Goal: Information Seeking & Learning: Understand process/instructions

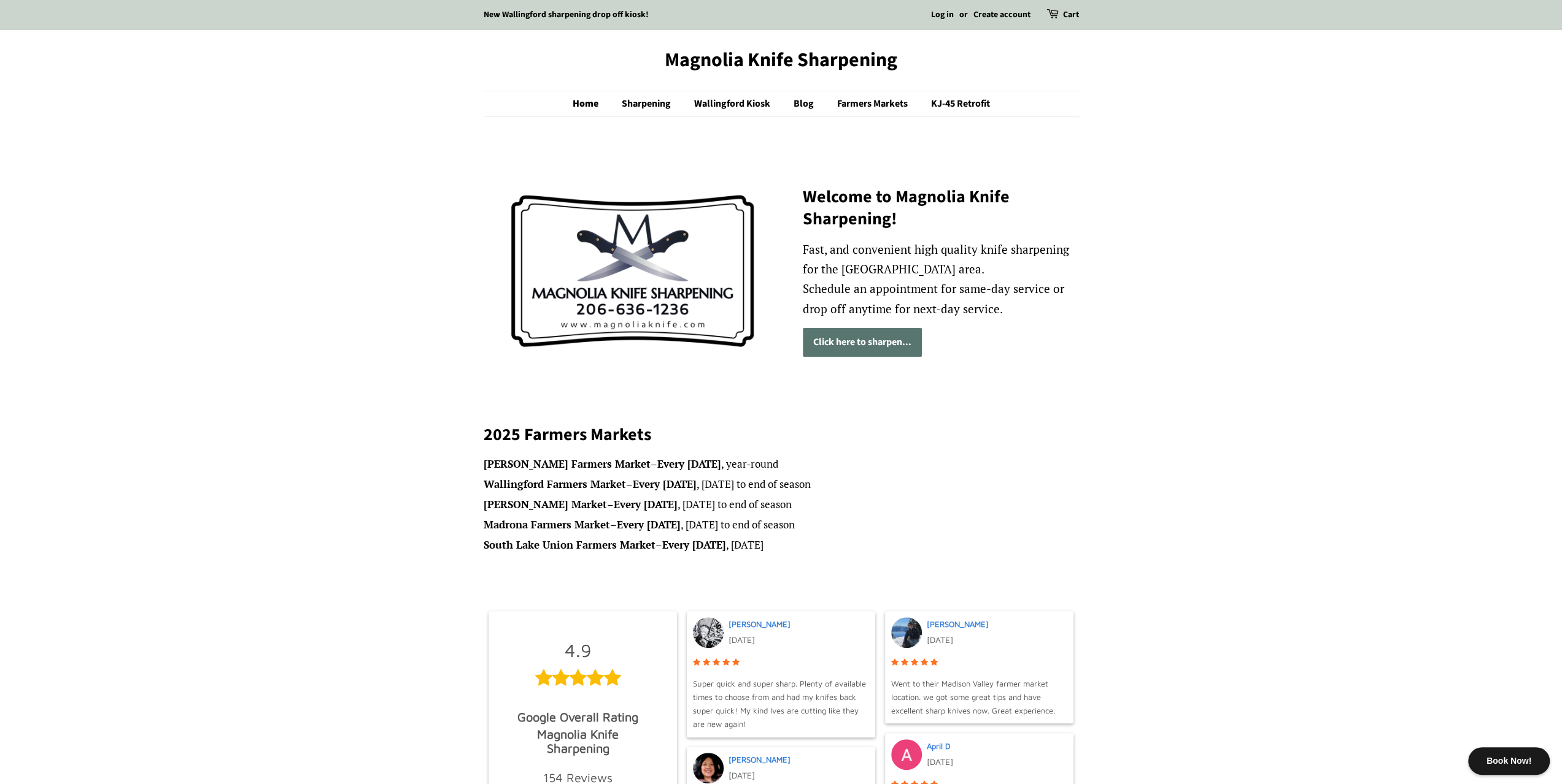
click at [851, 339] on link "Click here to sharpen..." at bounding box center [862, 342] width 119 height 29
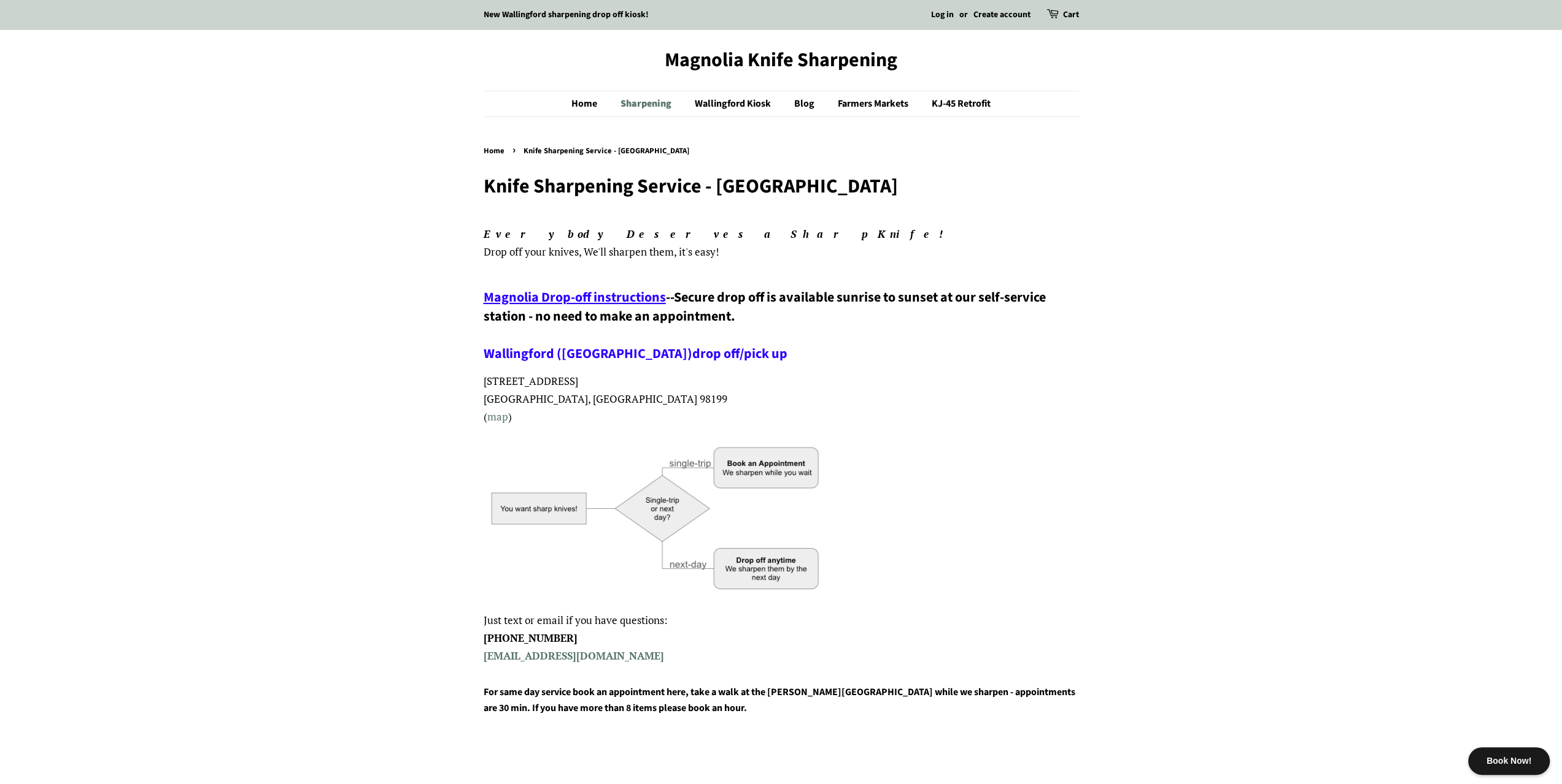
click at [659, 101] on link "Sharpening" at bounding box center [647, 104] width 72 height 25
click at [589, 99] on link "Home" at bounding box center [590, 104] width 38 height 25
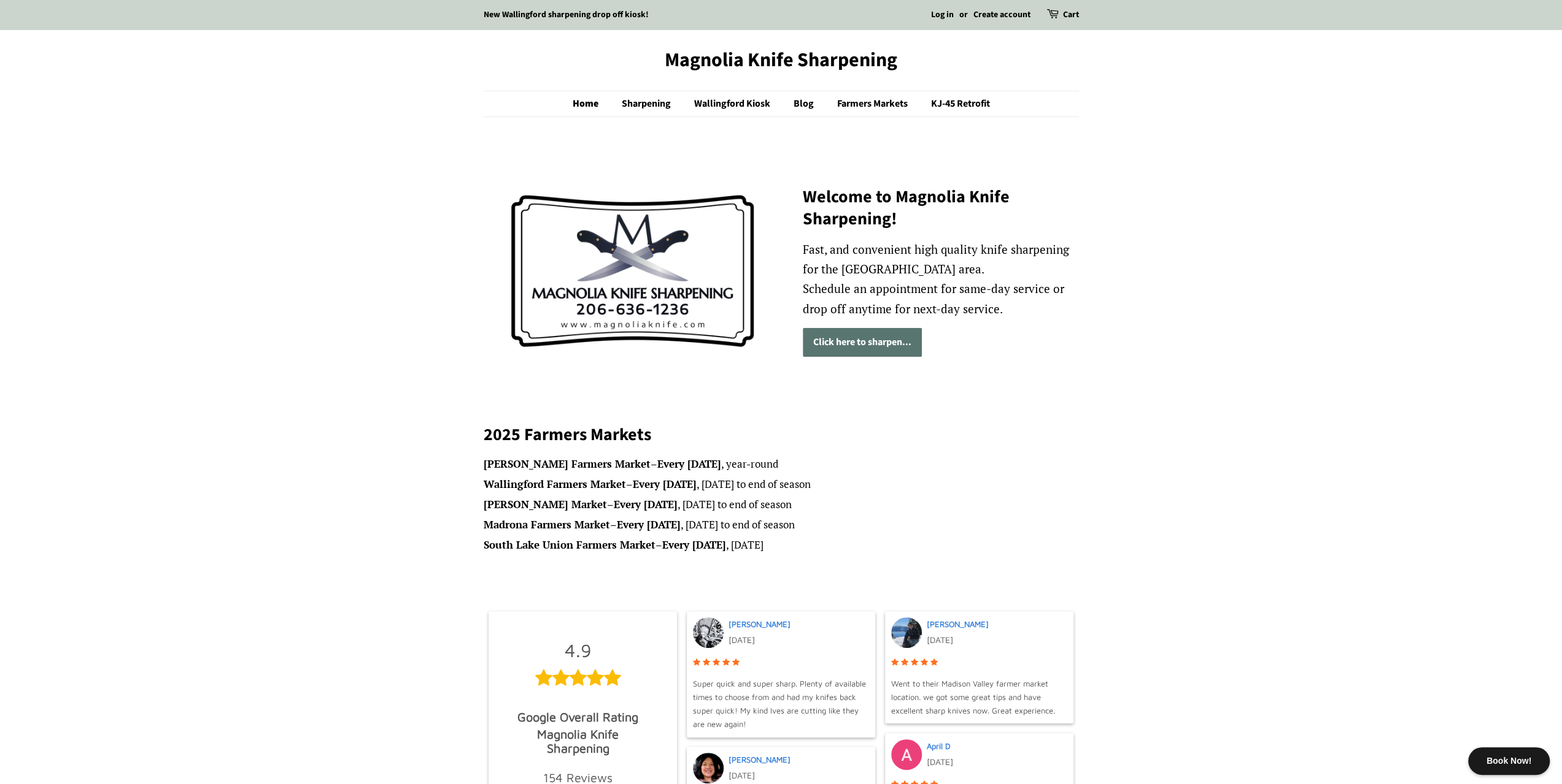
click at [852, 339] on link "Click here to sharpen..." at bounding box center [862, 342] width 119 height 29
click at [792, 103] on link "Blog" at bounding box center [805, 104] width 42 height 25
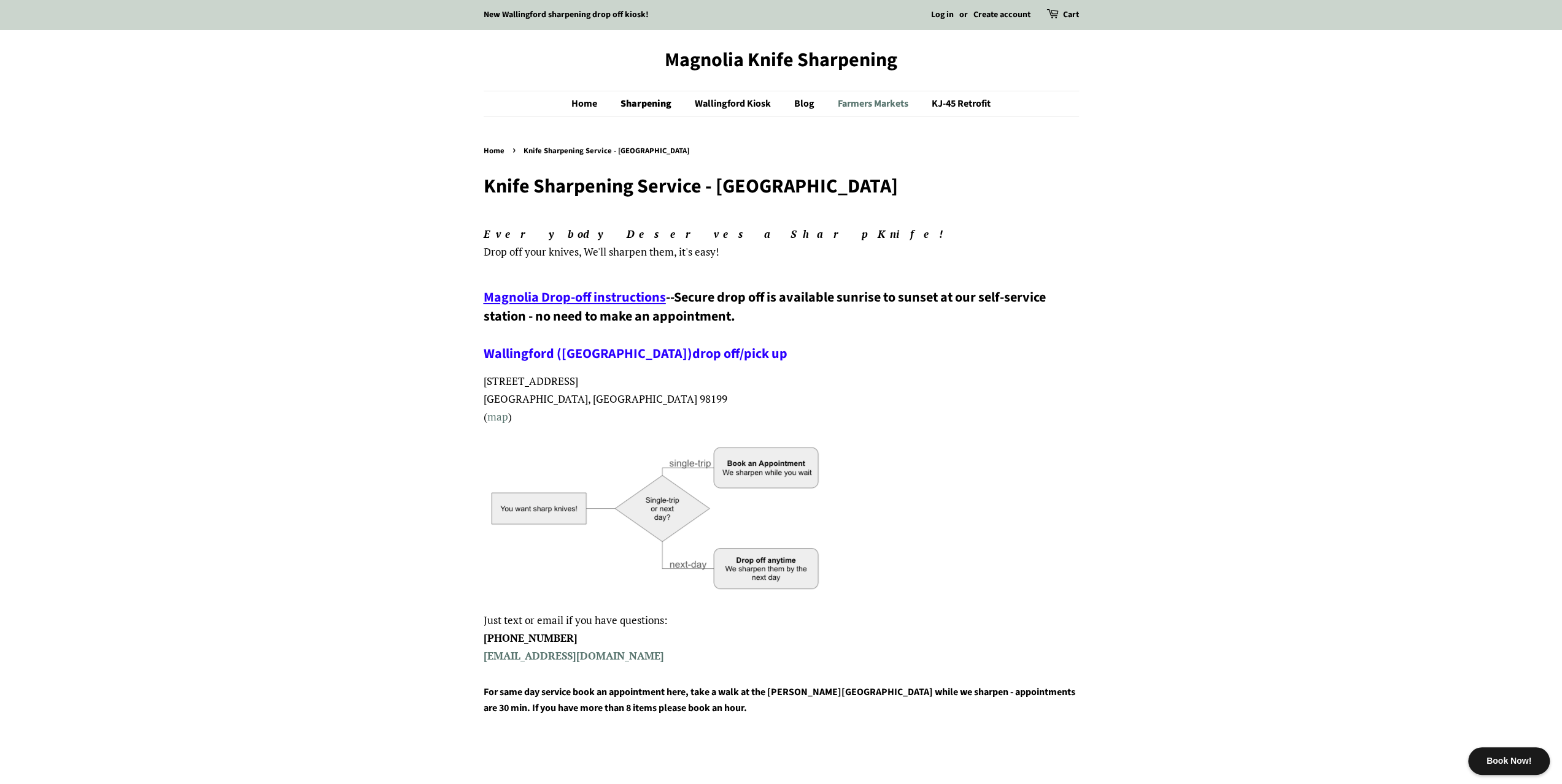
click at [856, 98] on link "Farmers Markets" at bounding box center [874, 104] width 92 height 25
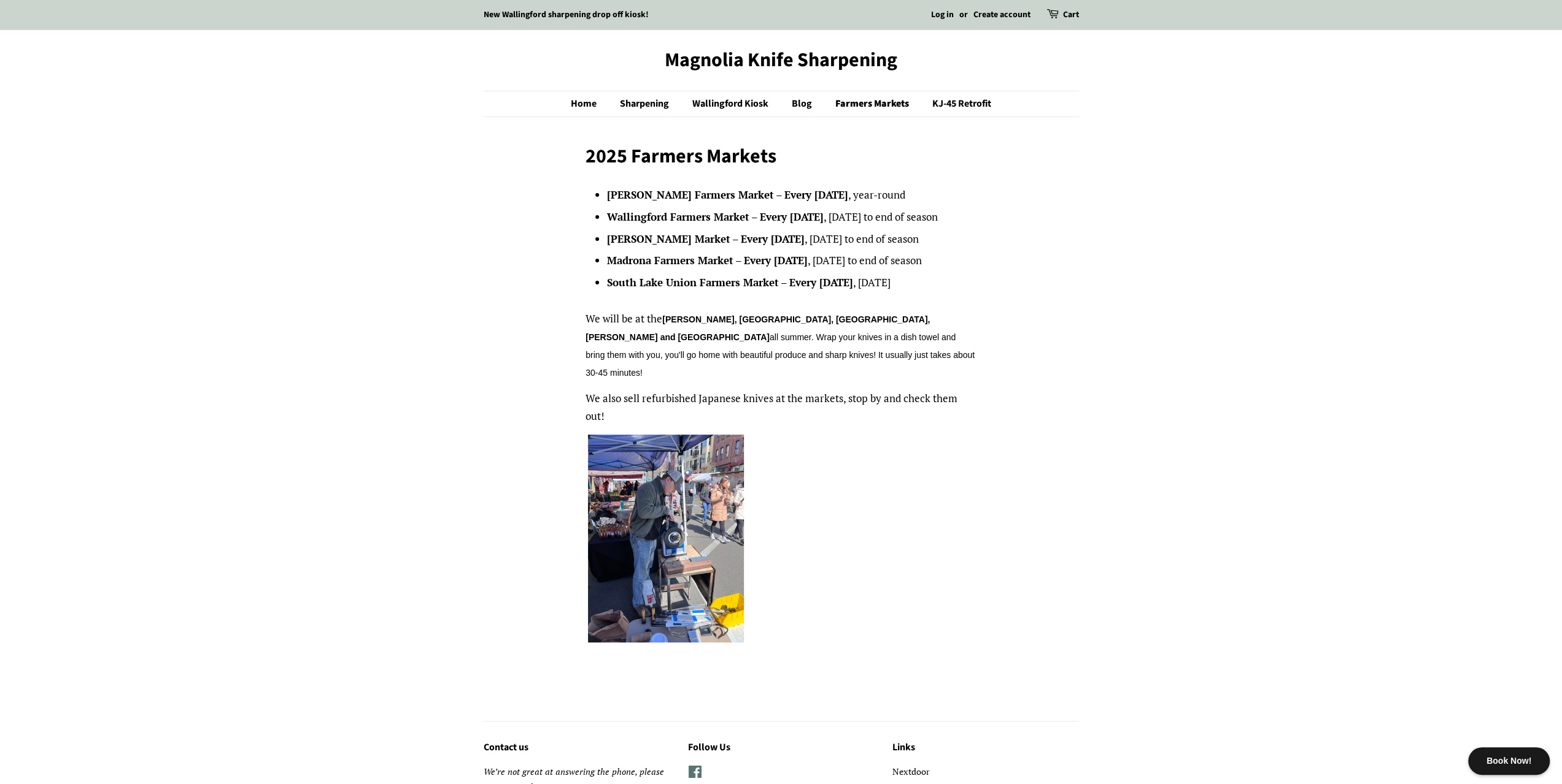
drag, startPoint x: 704, startPoint y: 328, endPoint x: 913, endPoint y: 338, distance: 209.2
click at [912, 339] on p "We will be at the [GEOGRAPHIC_DATA], [GEOGRAPHIC_DATA], [GEOGRAPHIC_DATA], [PER…" at bounding box center [781, 345] width 391 height 71
click at [761, 348] on p "We will be at the [GEOGRAPHIC_DATA], [GEOGRAPHIC_DATA], [GEOGRAPHIC_DATA], [PER…" at bounding box center [781, 345] width 391 height 71
drag, startPoint x: 929, startPoint y: 360, endPoint x: 954, endPoint y: 361, distance: 25.0
click at [954, 361] on p "We will be at the Ballard, Wallingford, Madrona, Queen Anne and South Lake Unio…" at bounding box center [781, 345] width 391 height 71
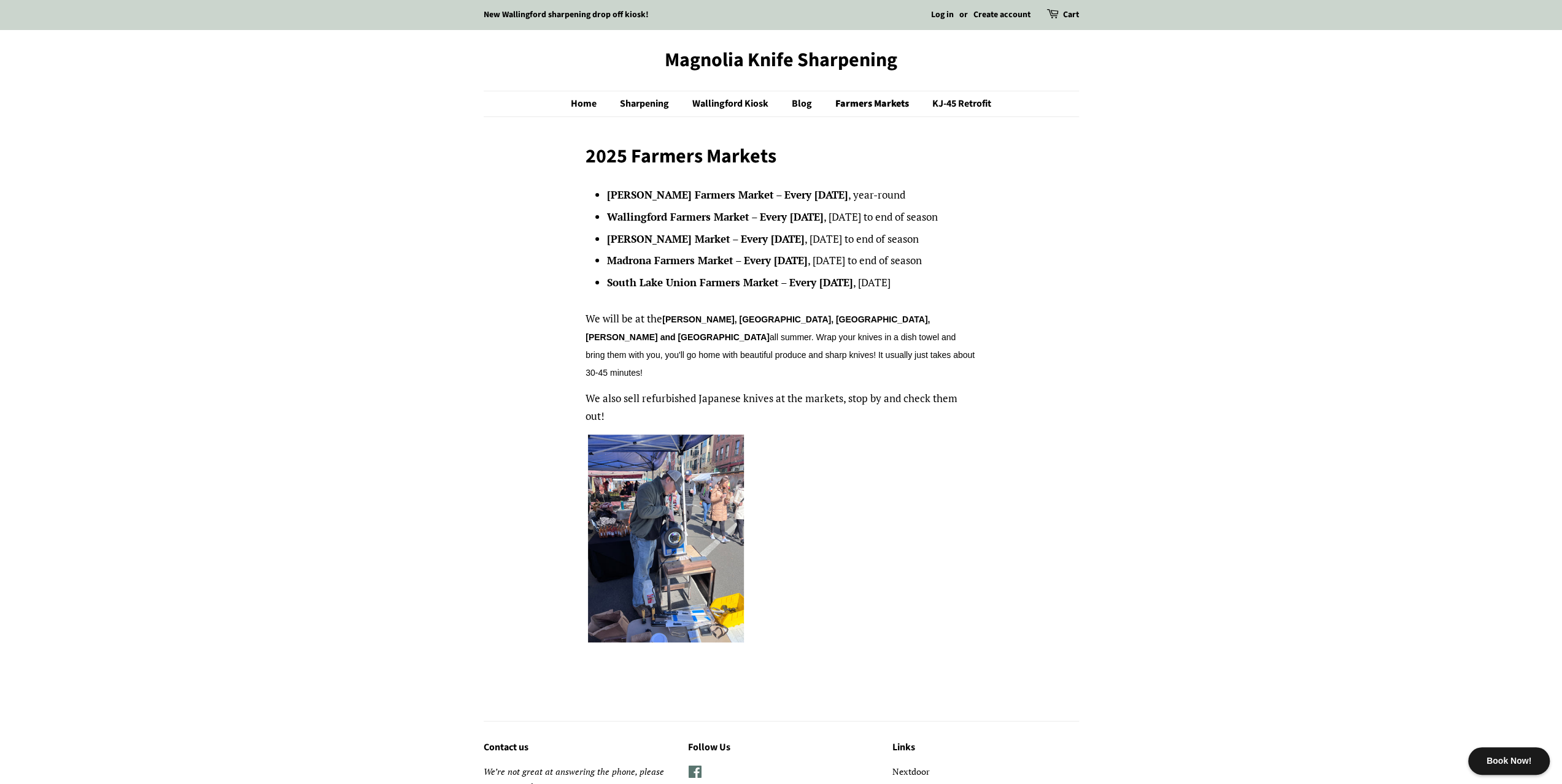
click at [992, 384] on div "2025 Farmers Markets Ballard Farmers Market – Every Sunday , year-round Walling…" at bounding box center [772, 414] width 614 height 540
drag, startPoint x: 983, startPoint y: 398, endPoint x: 996, endPoint y: 397, distance: 13.0
click at [996, 397] on div "2025 Farmers Markets Ballard Farmers Market – Every Sunday , year-round Walling…" at bounding box center [772, 414] width 614 height 540
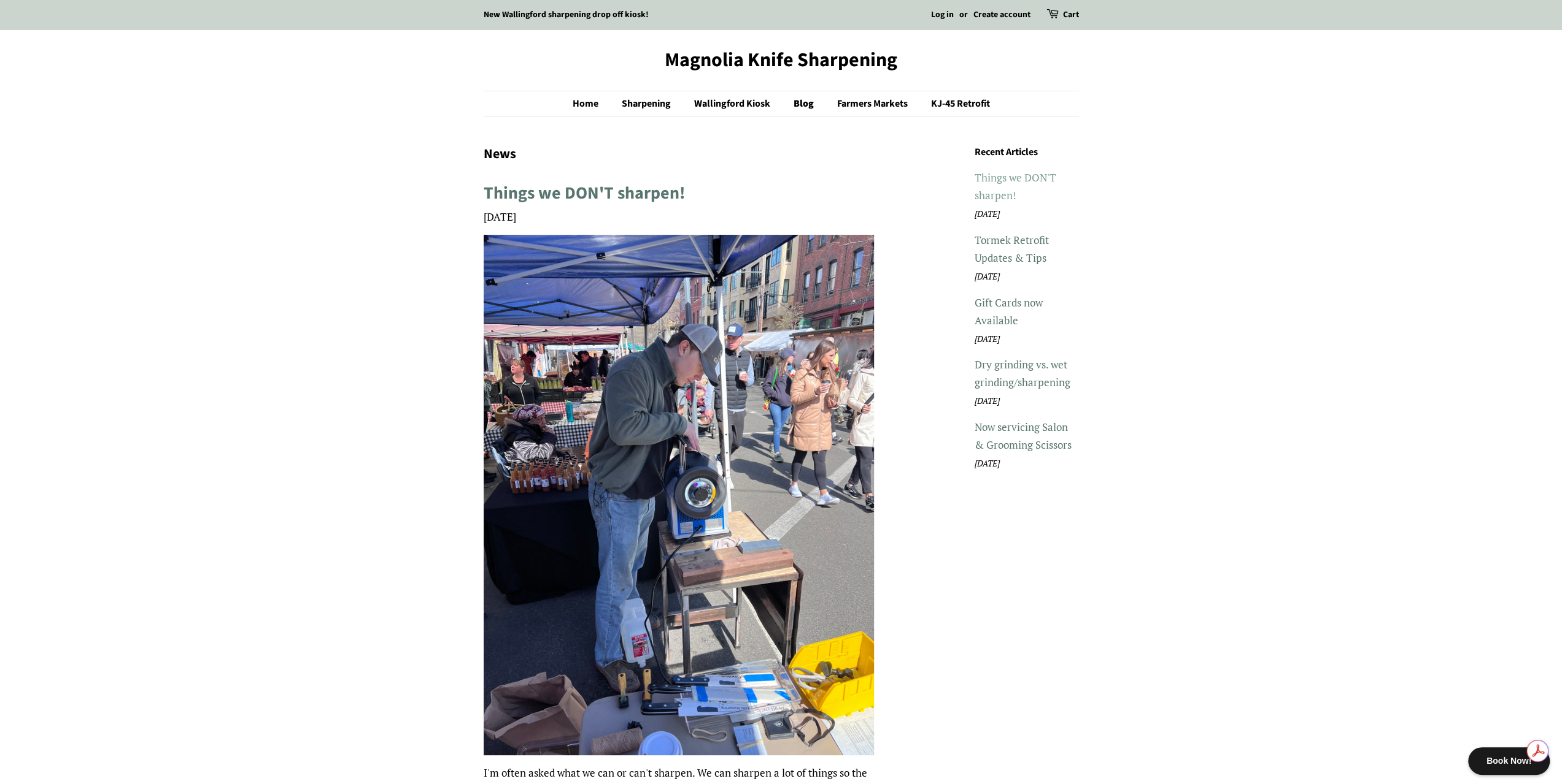
click at [997, 190] on link "Things we DON'T sharpen!" at bounding box center [1015, 186] width 82 height 32
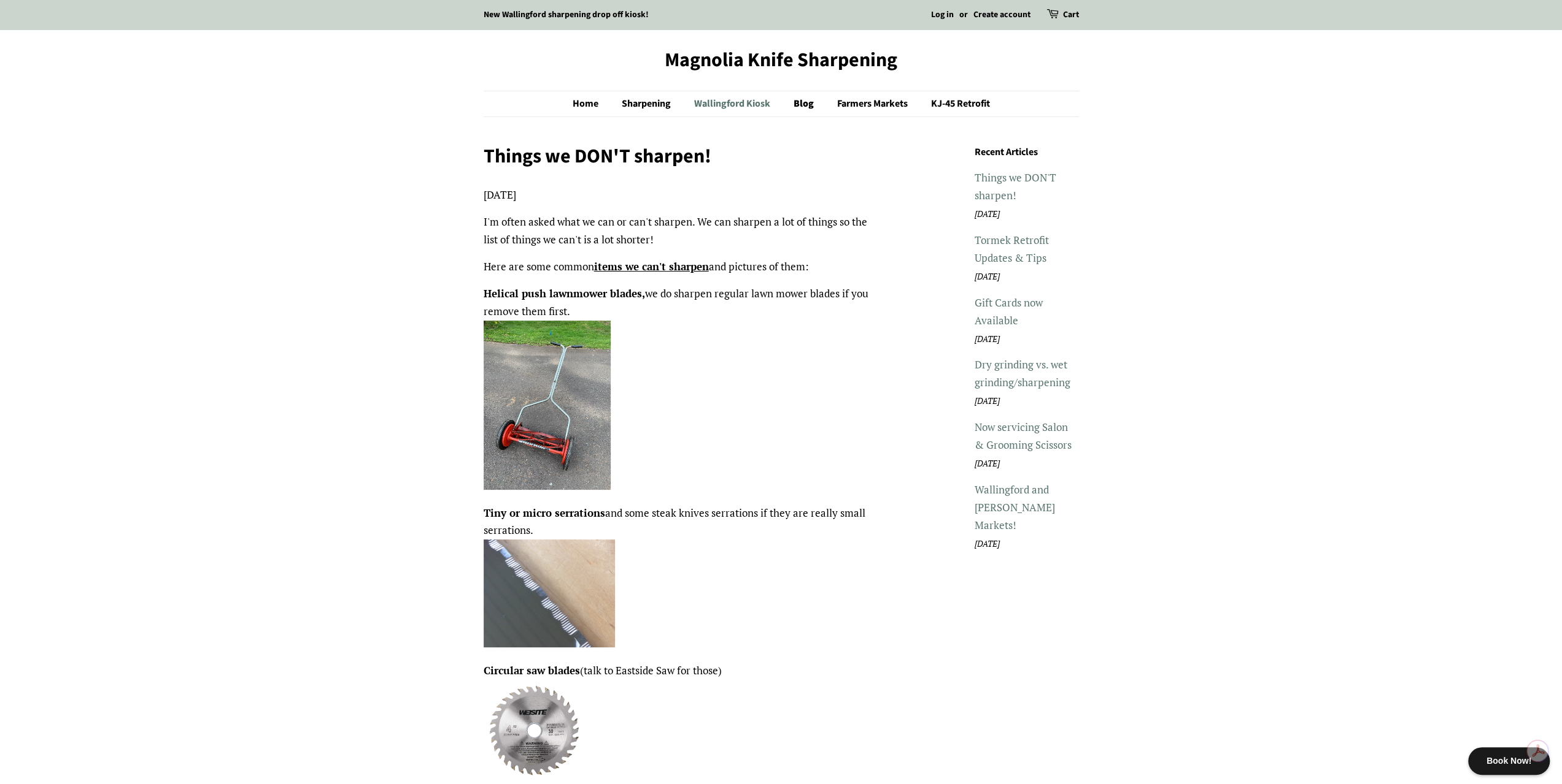
click at [722, 102] on link "Wallingford Kiosk" at bounding box center [734, 104] width 97 height 25
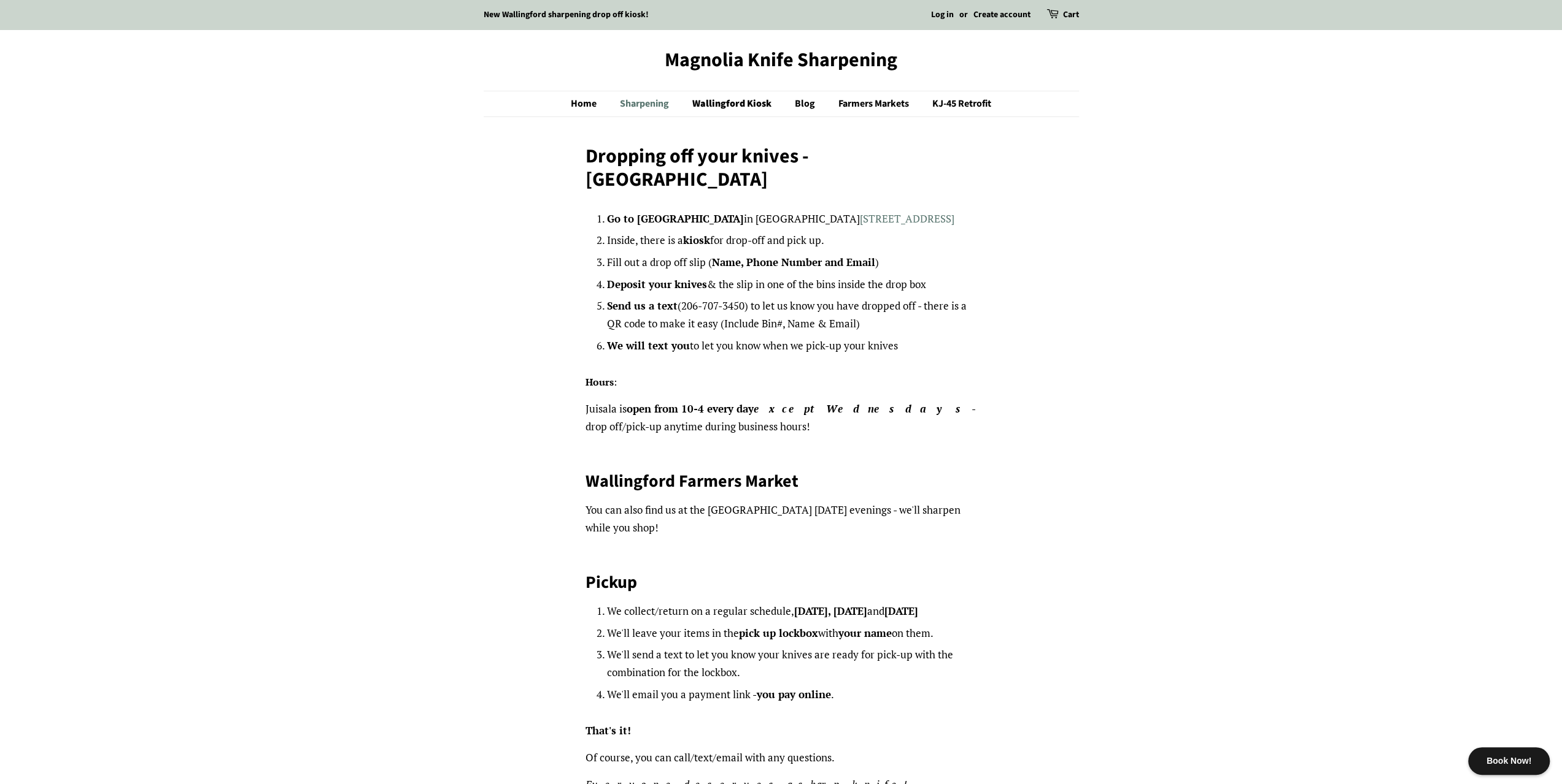
click at [649, 108] on link "Sharpening" at bounding box center [645, 104] width 71 height 25
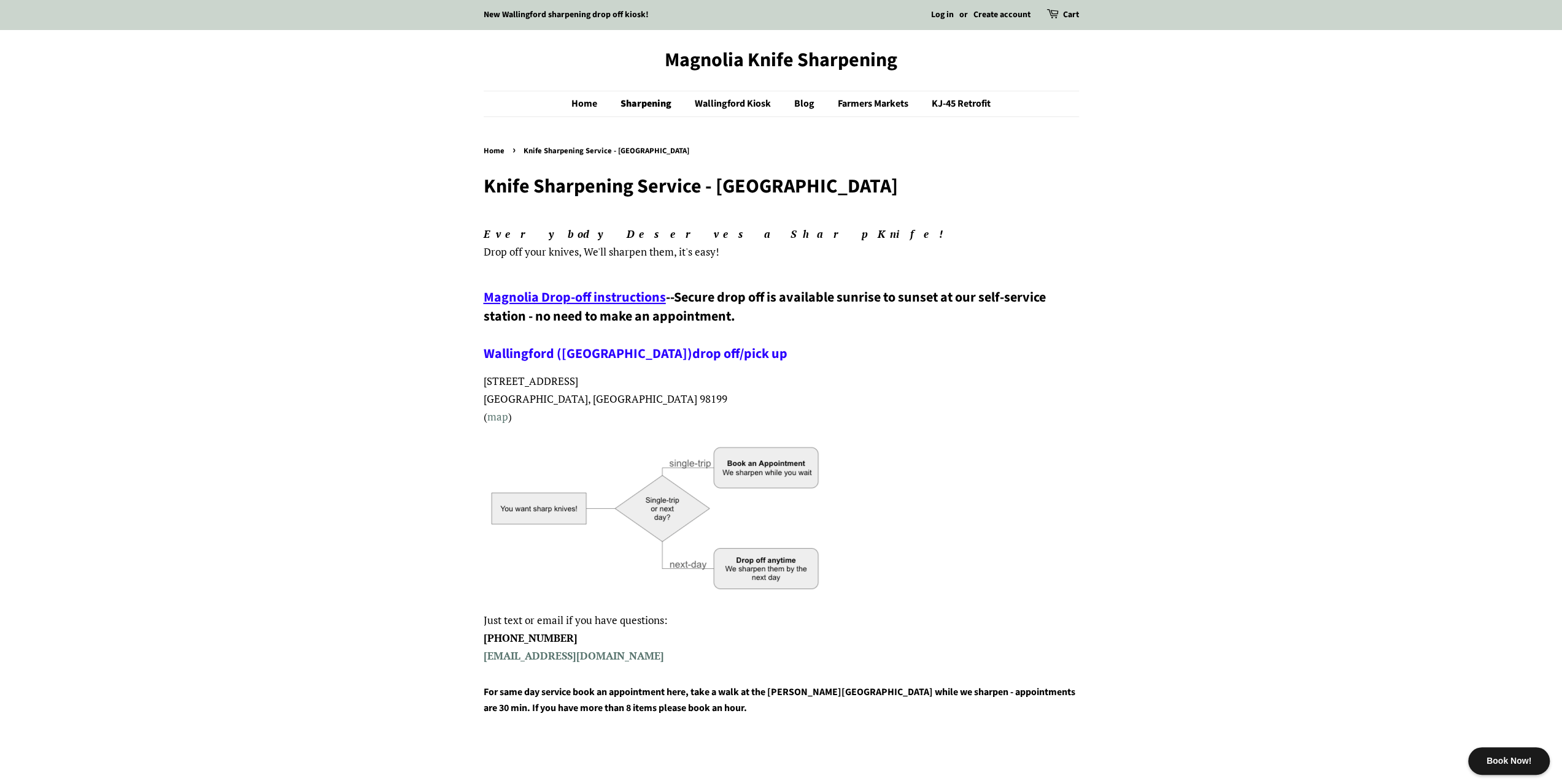
click at [592, 297] on span "Magnolia Drop-off instructions" at bounding box center [574, 298] width 182 height 19
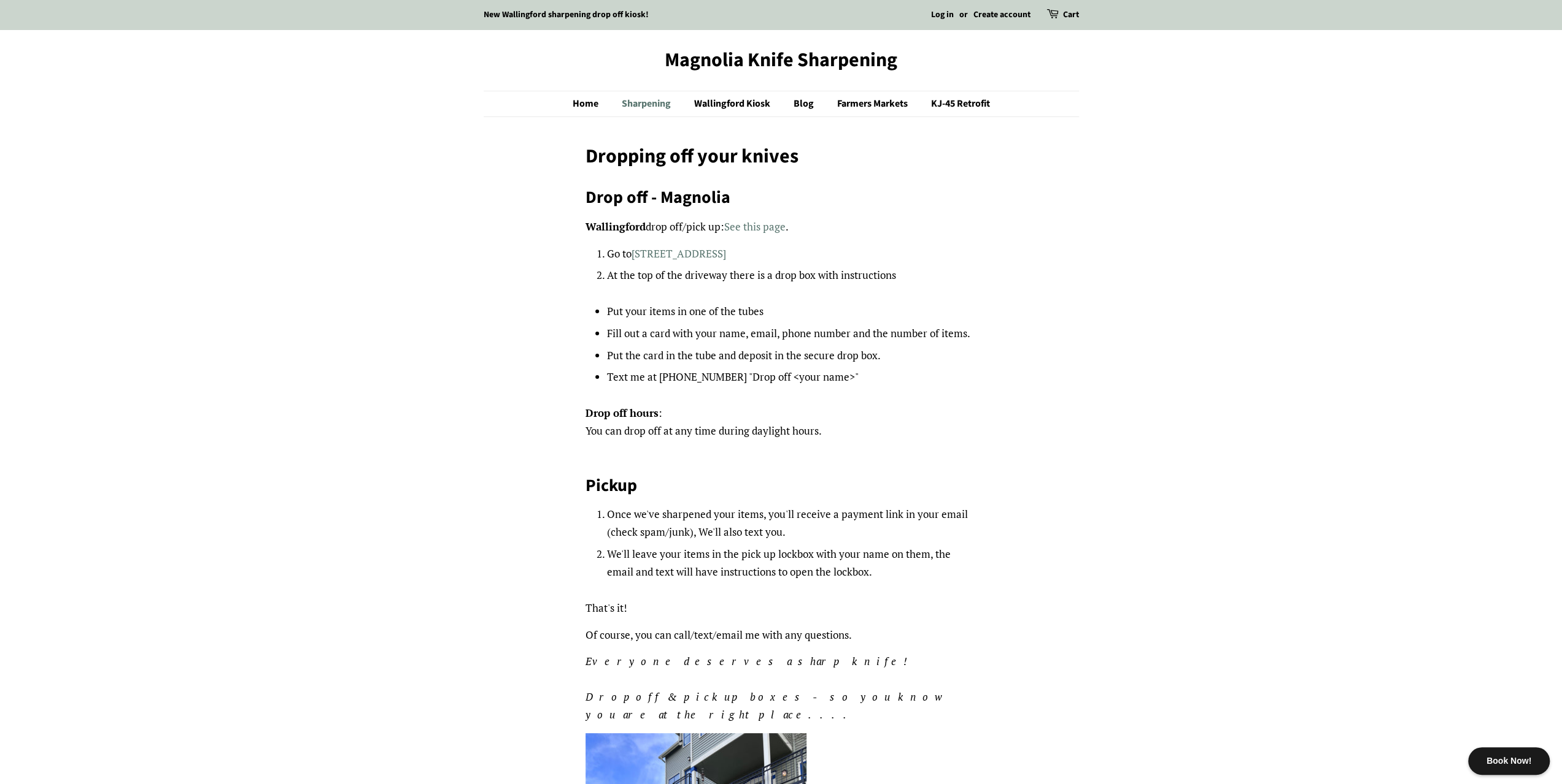
click at [640, 99] on link "Sharpening" at bounding box center [647, 104] width 71 height 25
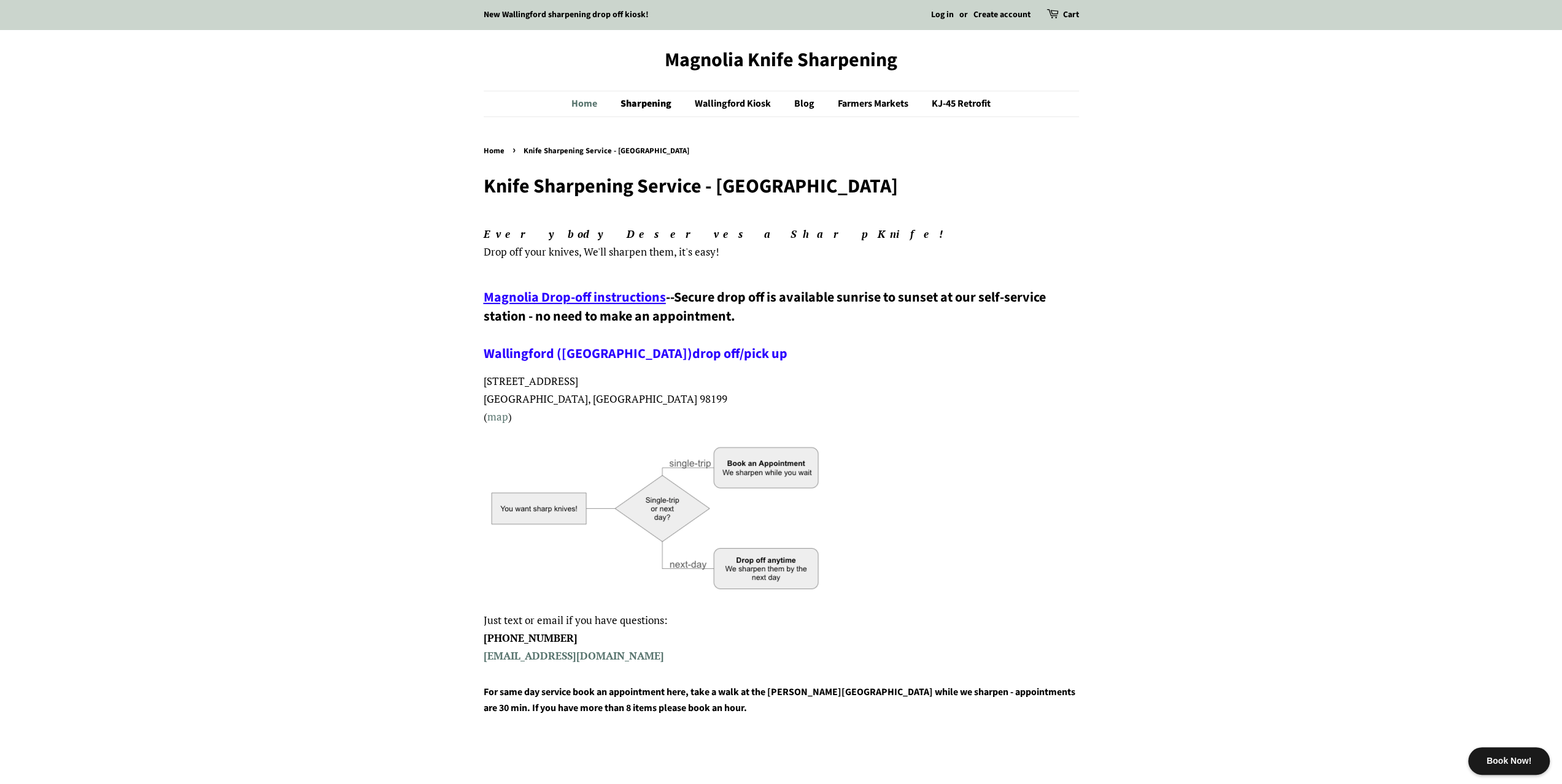
click at [575, 99] on link "Home" at bounding box center [590, 104] width 38 height 25
